Goal: Transaction & Acquisition: Purchase product/service

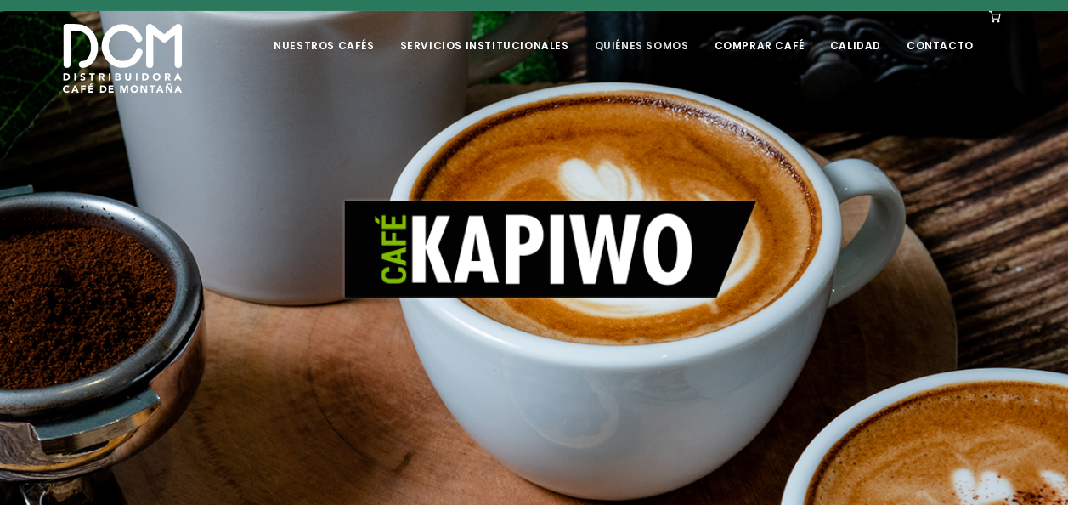
scroll to position [73, 0]
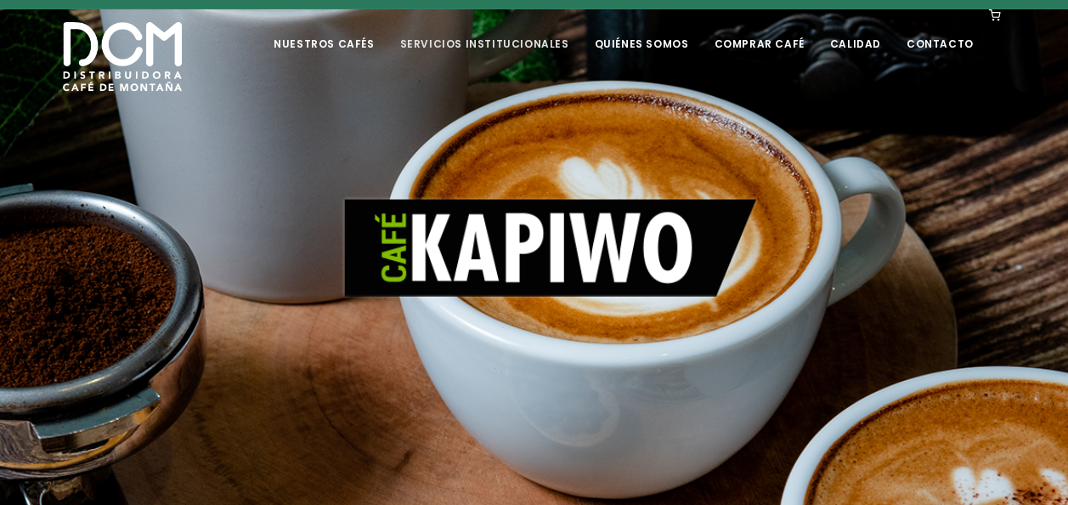
click at [521, 28] on link "Servicios Institucionales" at bounding box center [483, 31] width 189 height 40
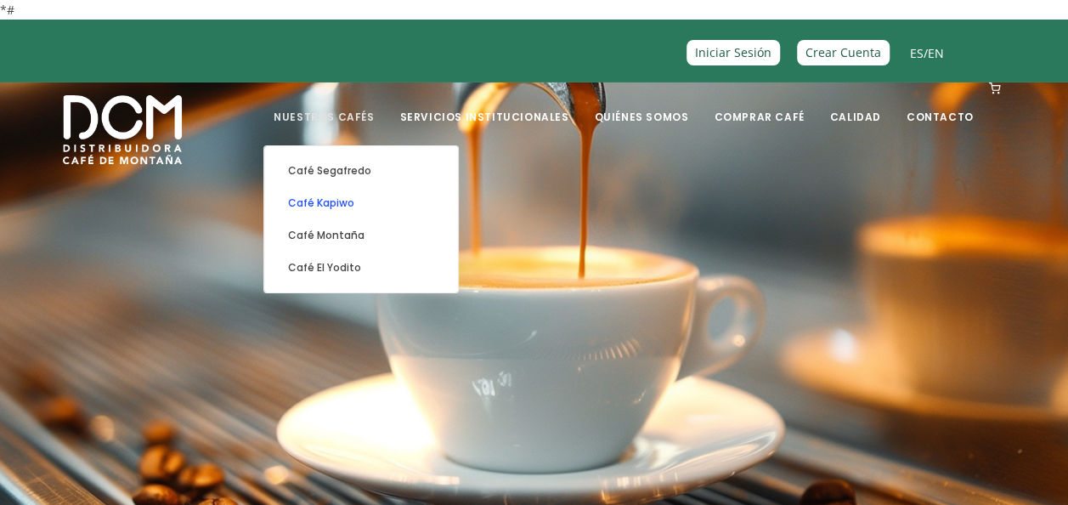
click at [373, 200] on link "Café Kapiwo" at bounding box center [361, 203] width 177 height 32
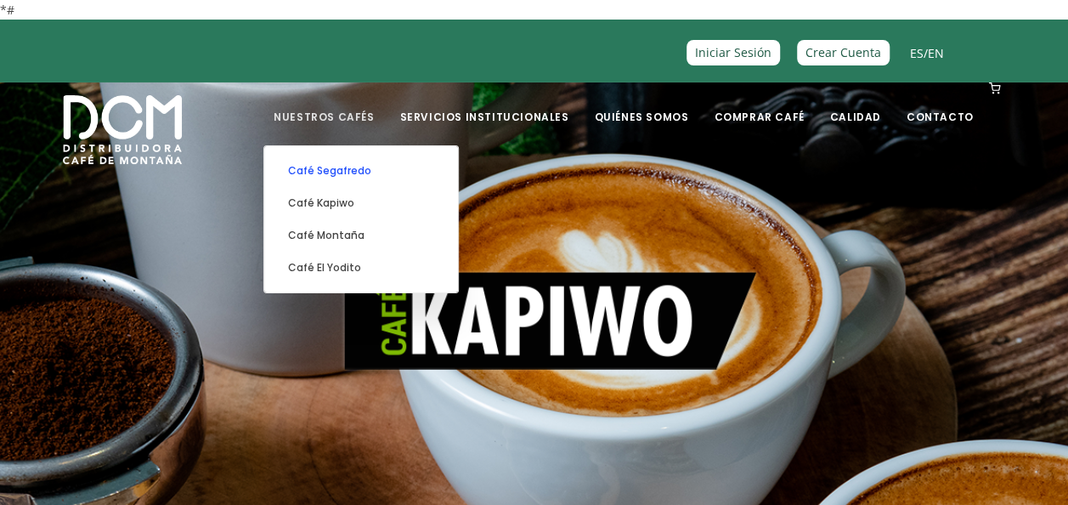
click at [365, 172] on link "Café Segafredo" at bounding box center [361, 171] width 177 height 32
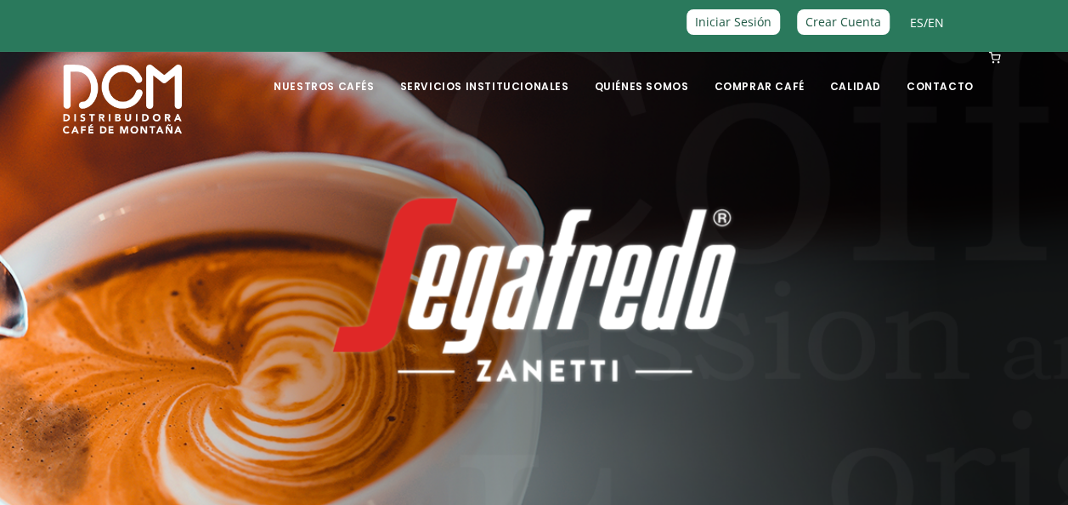
scroll to position [60, 0]
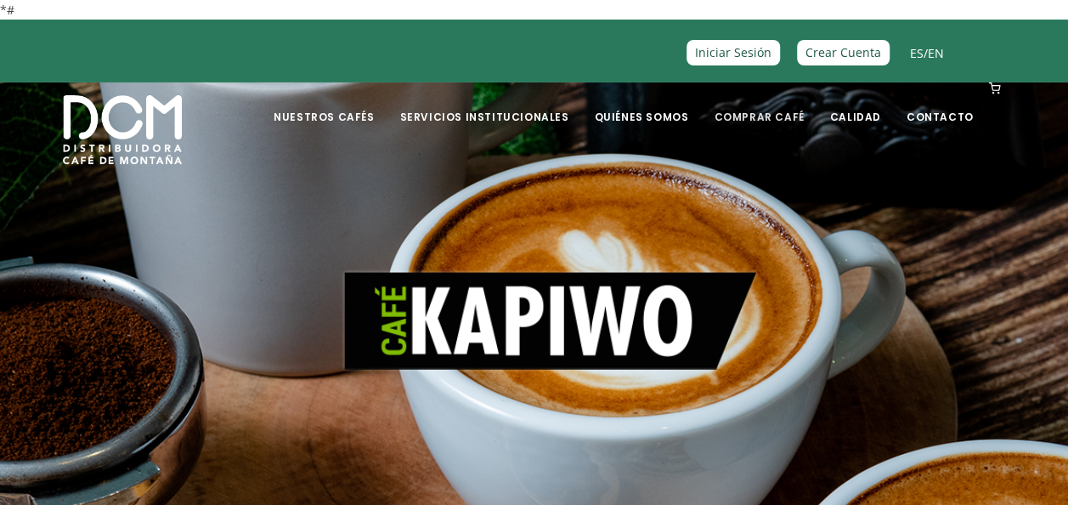
drag, startPoint x: 774, startPoint y: 109, endPoint x: 765, endPoint y: 116, distance: 10.9
click at [765, 116] on link "Comprar Café" at bounding box center [758, 104] width 110 height 40
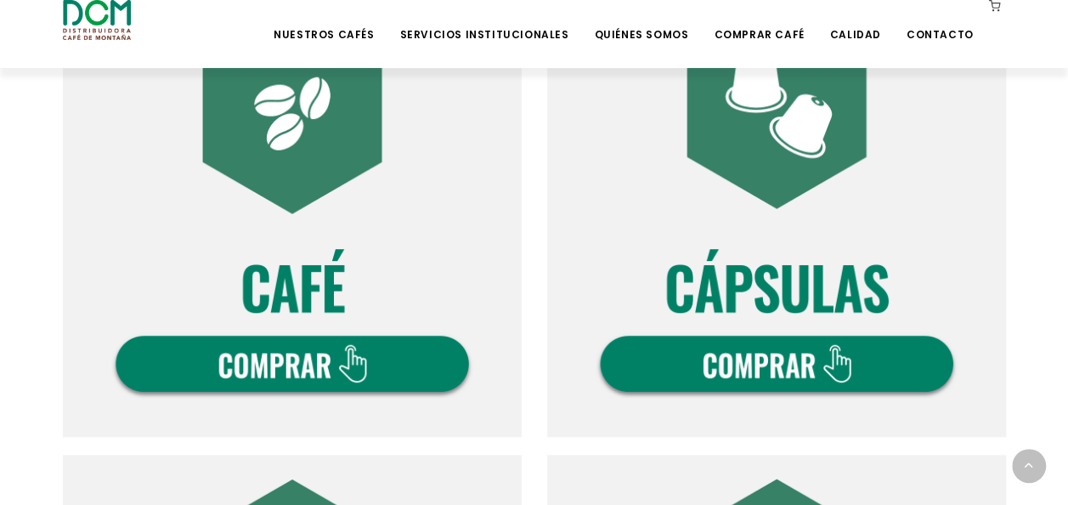
scroll to position [578, 0]
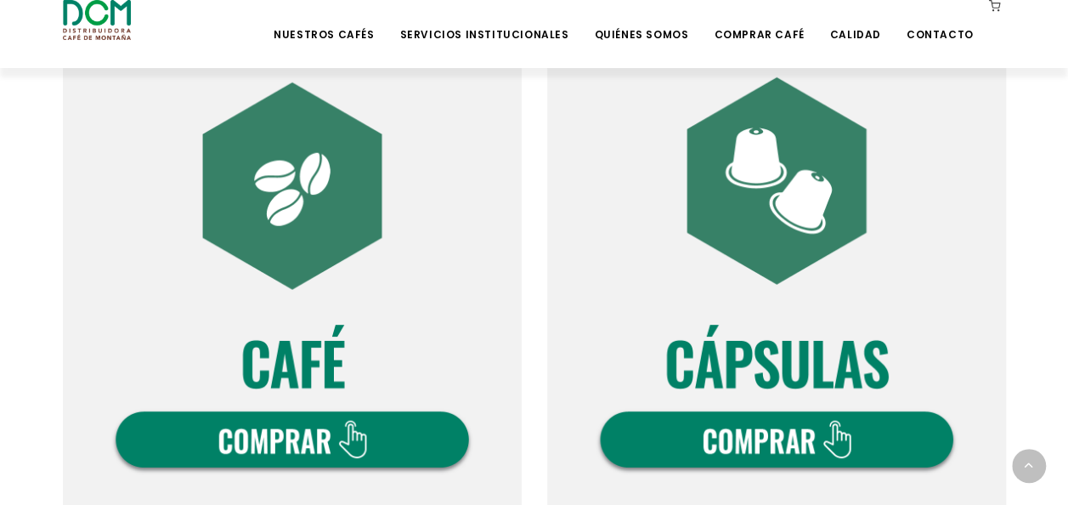
click at [328, 435] on img at bounding box center [292, 283] width 459 height 459
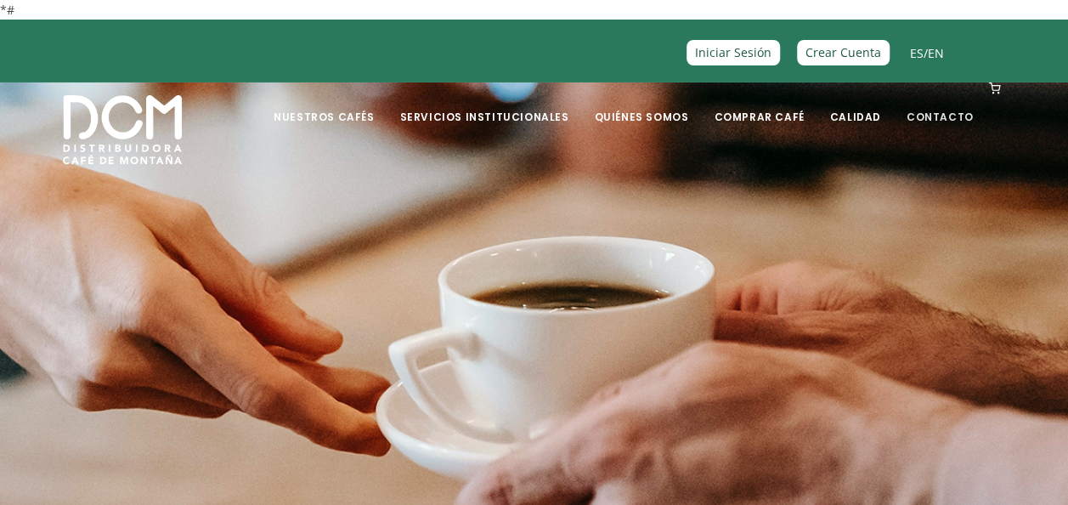
click at [944, 116] on link "Contacto" at bounding box center [939, 104] width 87 height 40
